Goal: Information Seeking & Learning: Find specific fact

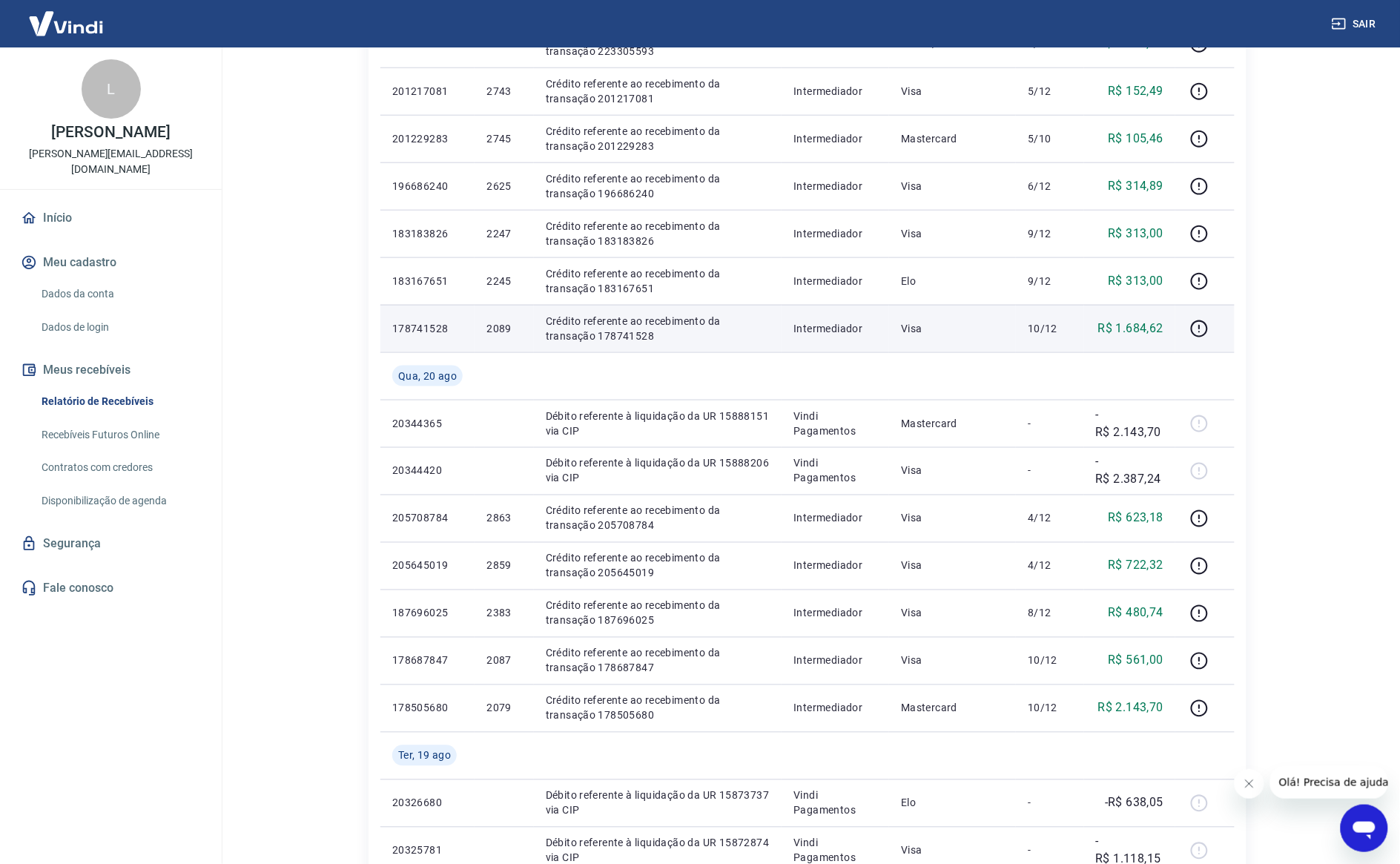
scroll to position [649, 0]
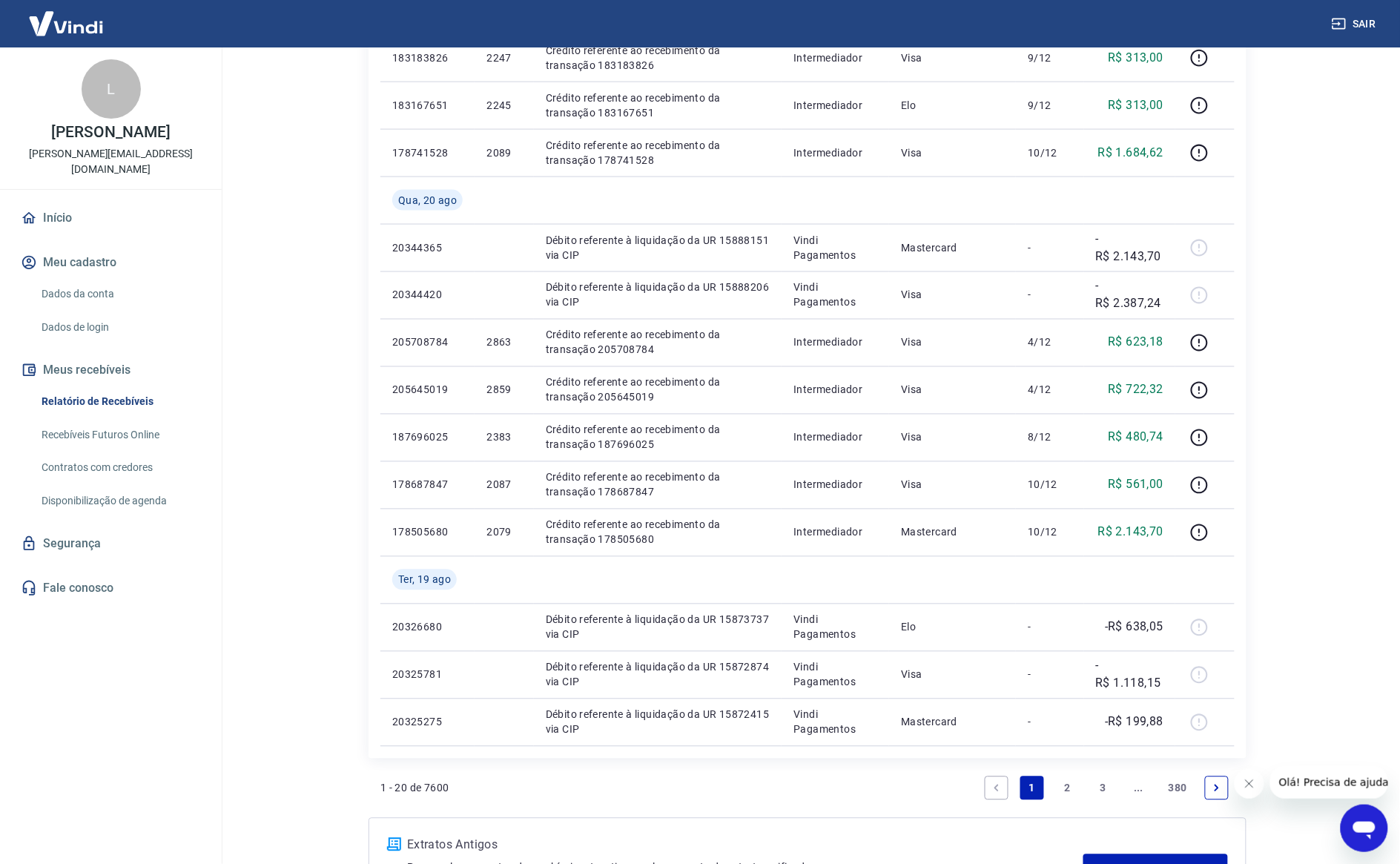
click at [1061, 788] on link "2" at bounding box center [1068, 789] width 24 height 24
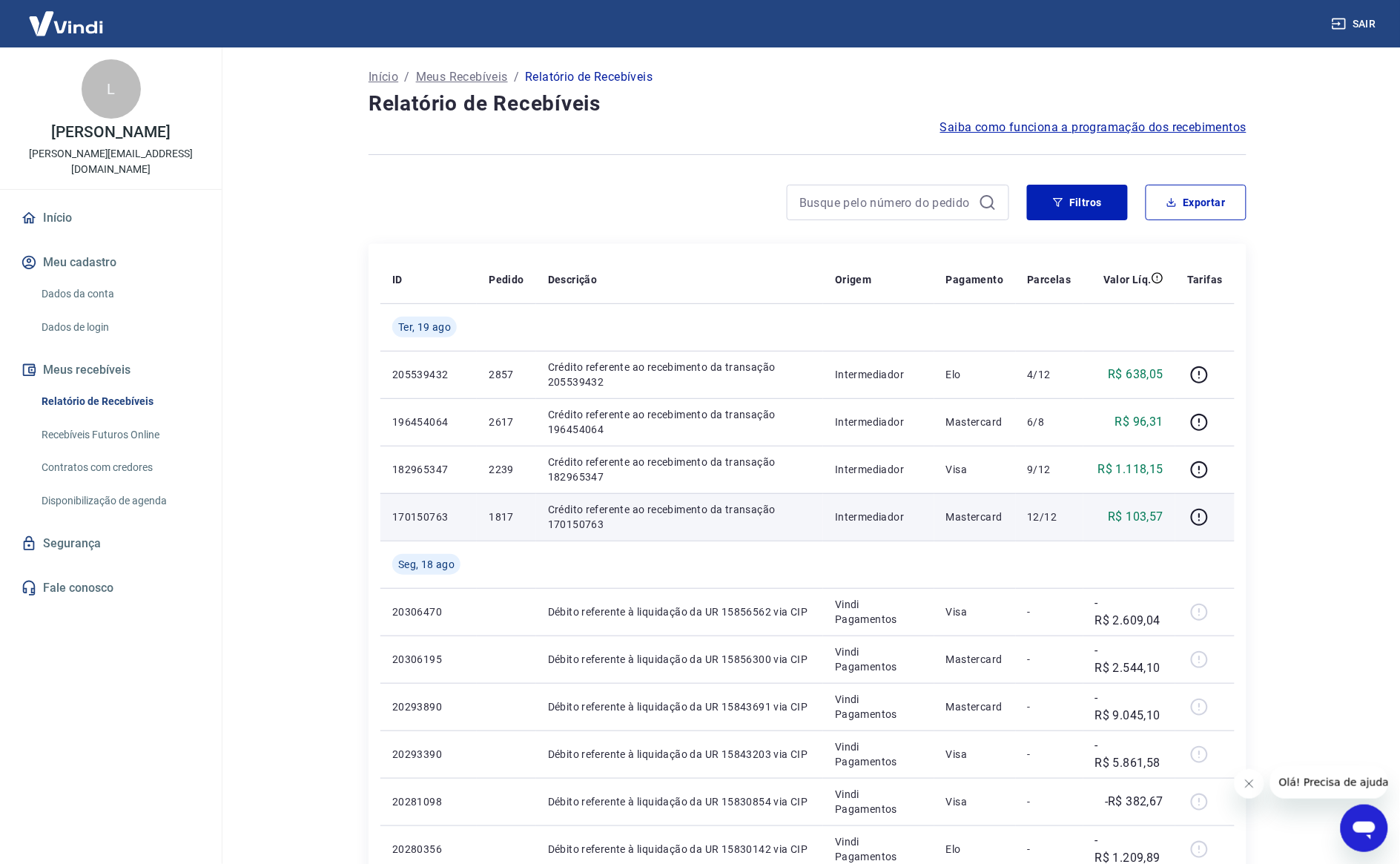
click at [498, 521] on p "1817" at bounding box center [506, 517] width 35 height 15
click at [498, 522] on p "1817" at bounding box center [506, 517] width 35 height 15
copy p "1817"
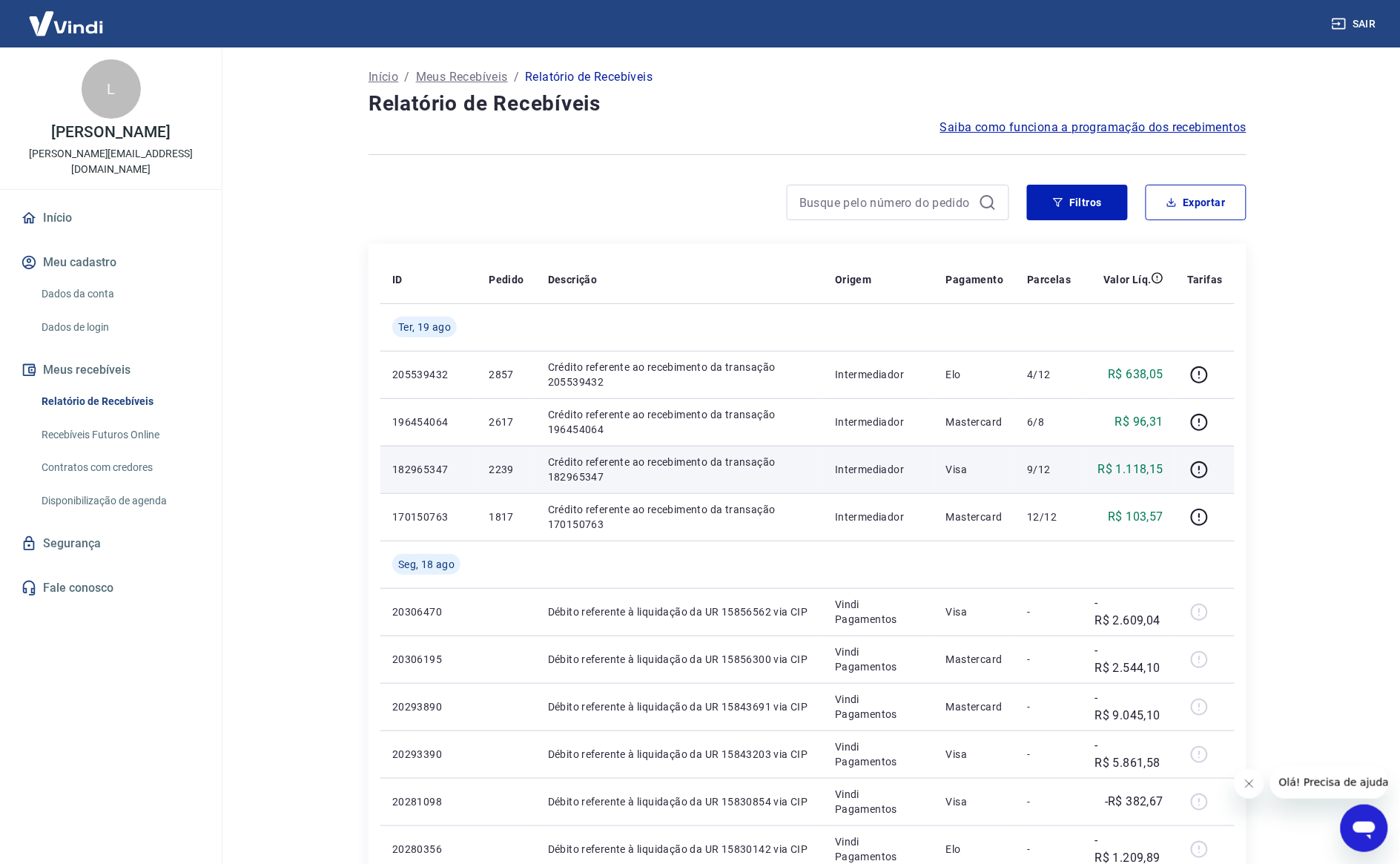
click at [496, 473] on p "2239" at bounding box center [506, 469] width 35 height 15
click at [496, 472] on p "2239" at bounding box center [506, 469] width 35 height 15
copy p "2239"
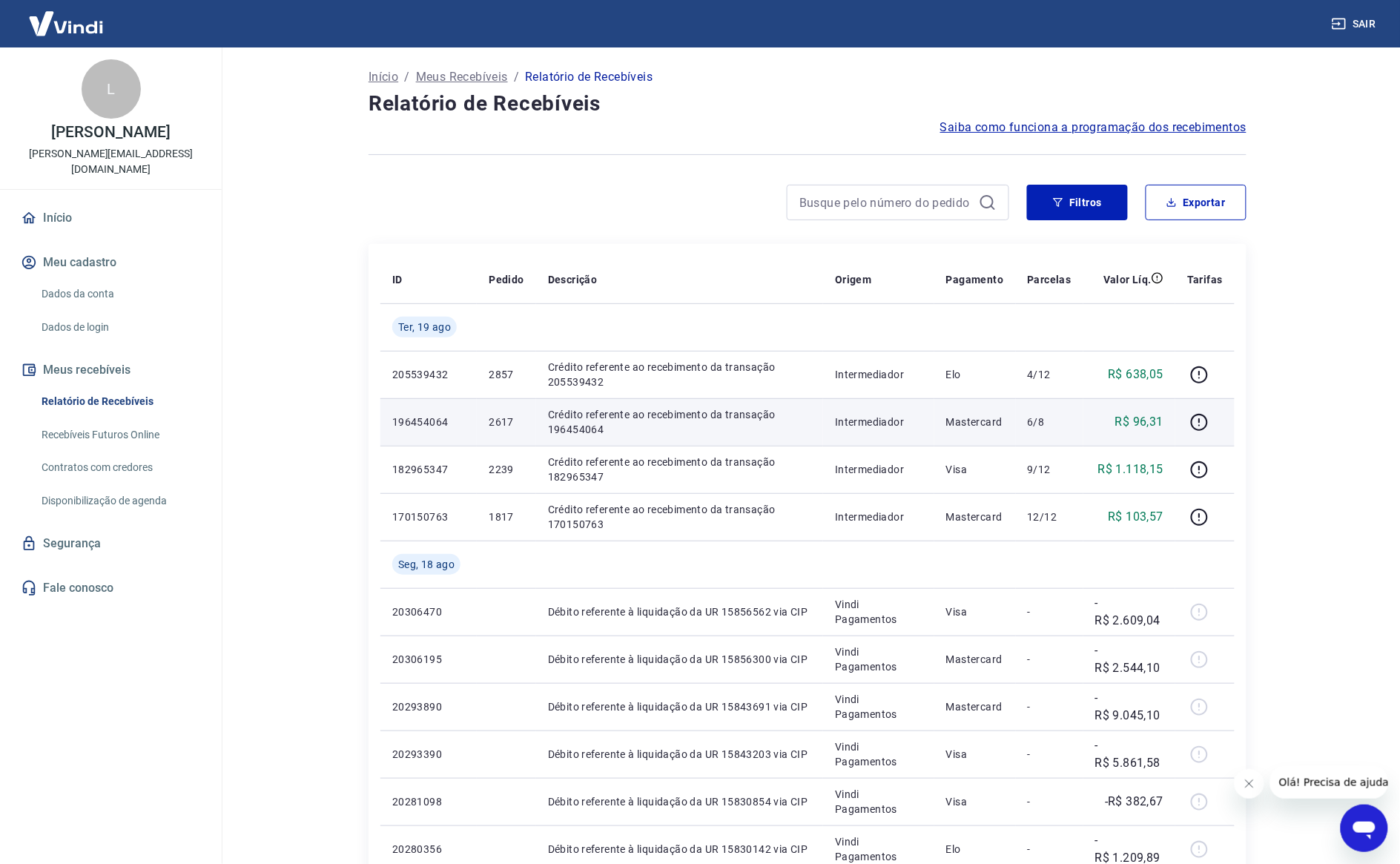
click at [486, 418] on td "2617" at bounding box center [506, 422] width 59 height 48
click at [488, 418] on td "2617" at bounding box center [506, 422] width 59 height 48
copy p "2617"
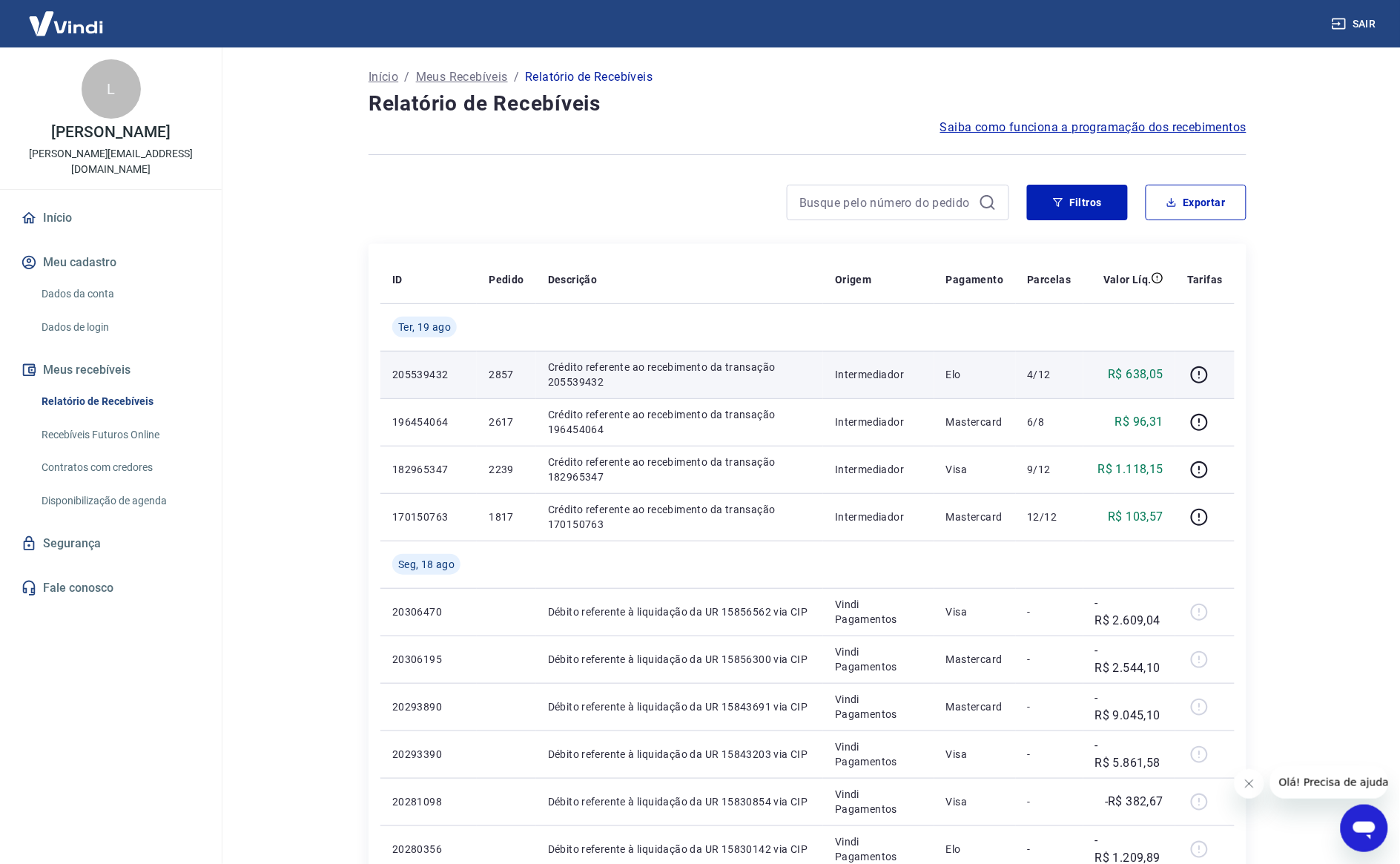
click at [499, 382] on td "2857" at bounding box center [506, 374] width 59 height 48
click at [499, 382] on p "2857" at bounding box center [506, 374] width 35 height 15
copy p "2857"
